Goal: Go to known website: Access a specific website the user already knows

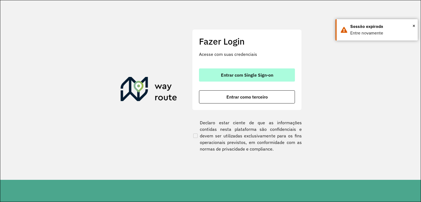
click at [222, 78] on button "Entrar com Single Sign-on" at bounding box center [247, 75] width 96 height 13
